Goal: Task Accomplishment & Management: Manage account settings

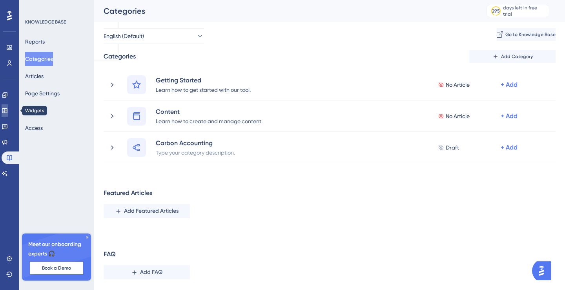
click at [8, 112] on icon at bounding box center [5, 110] width 6 height 6
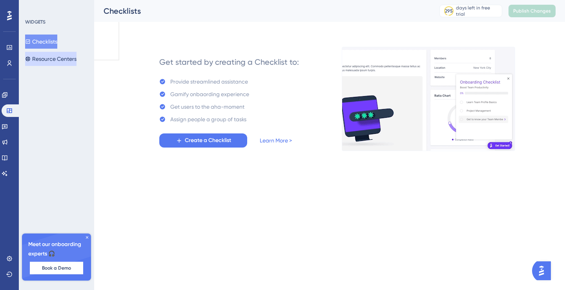
click at [49, 61] on button "Resource Centers" at bounding box center [50, 59] width 51 height 14
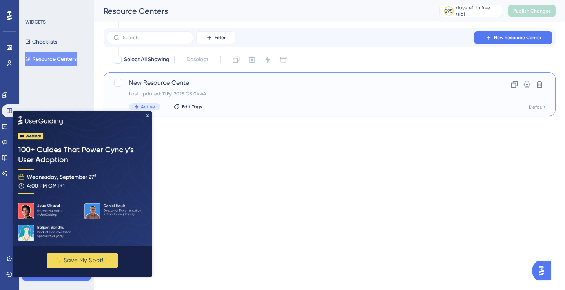
click at [216, 85] on span "New Resource Center" at bounding box center [298, 82] width 338 height 9
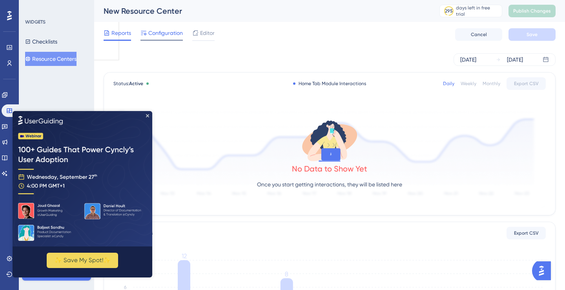
drag, startPoint x: 172, startPoint y: 33, endPoint x: 134, endPoint y: 4, distance: 47.8
click at [172, 33] on span "Configuration" at bounding box center [165, 32] width 34 height 9
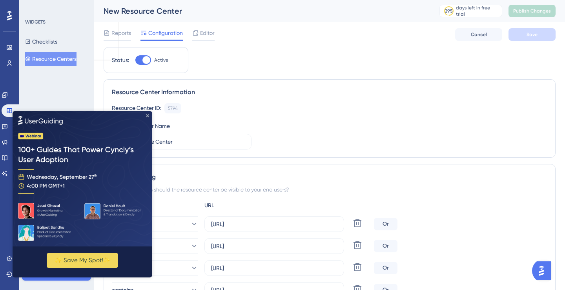
click at [146, 114] on icon "Close Preview" at bounding box center [147, 115] width 3 height 3
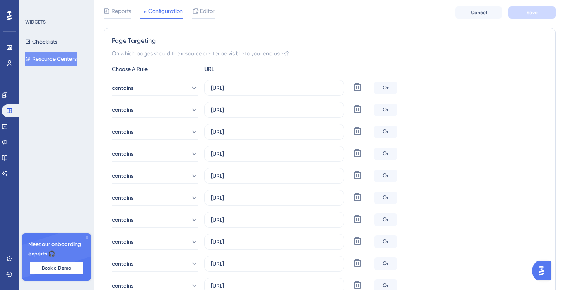
scroll to position [151, 0]
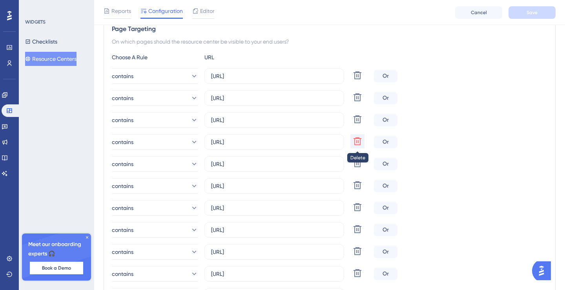
click at [355, 138] on icon at bounding box center [357, 141] width 8 height 8
type input "[URL]"
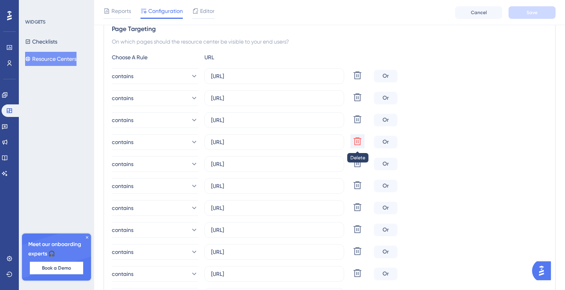
type input "[URL]"
type input "[URL][DOMAIN_NAME]"
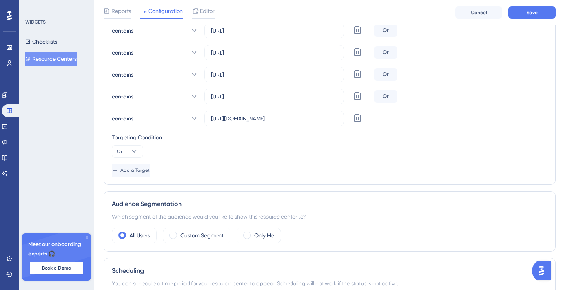
scroll to position [312, 0]
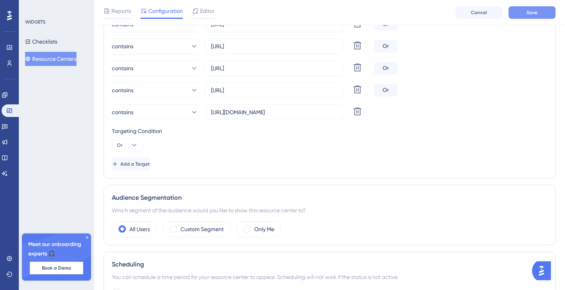
click at [533, 10] on span "Save" at bounding box center [531, 12] width 11 height 6
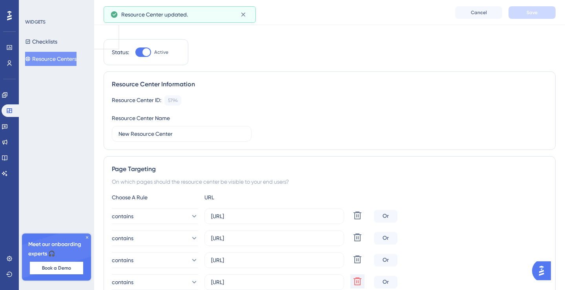
scroll to position [0, 0]
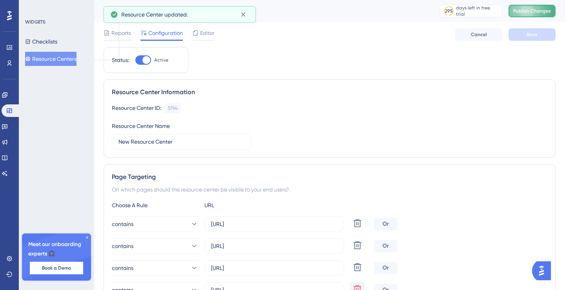
click at [544, 9] on span "Publish Changes" at bounding box center [532, 11] width 38 height 6
click at [8, 137] on link at bounding box center [5, 142] width 6 height 13
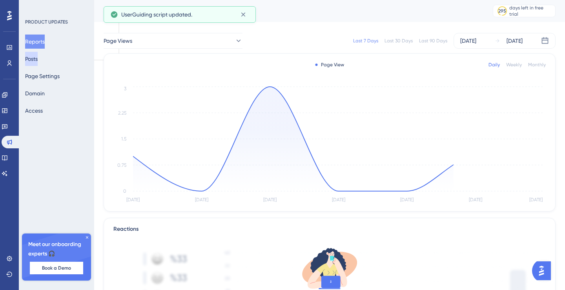
click at [38, 56] on button "Posts" at bounding box center [31, 59] width 13 height 14
